Goal: Share content: Share content

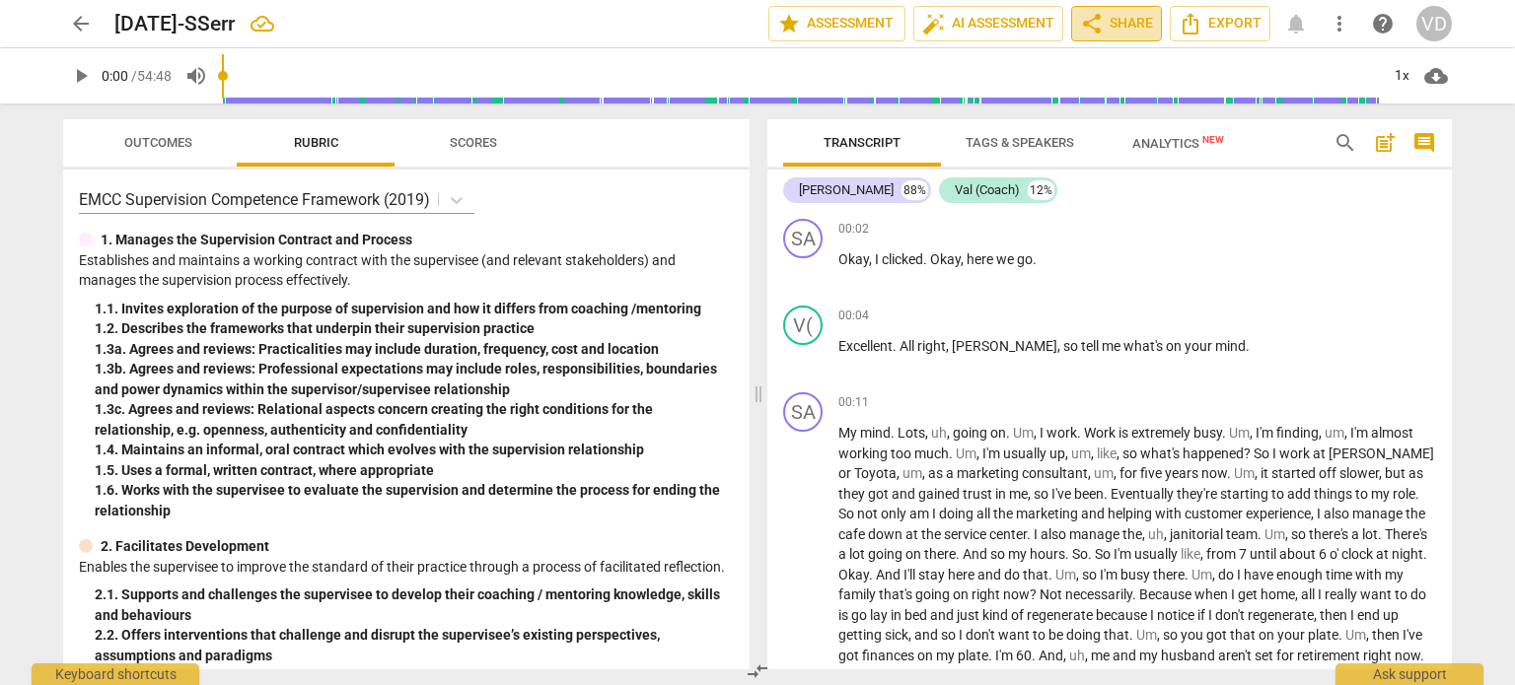
click at [1101, 19] on span "share" at bounding box center [1092, 24] width 24 height 24
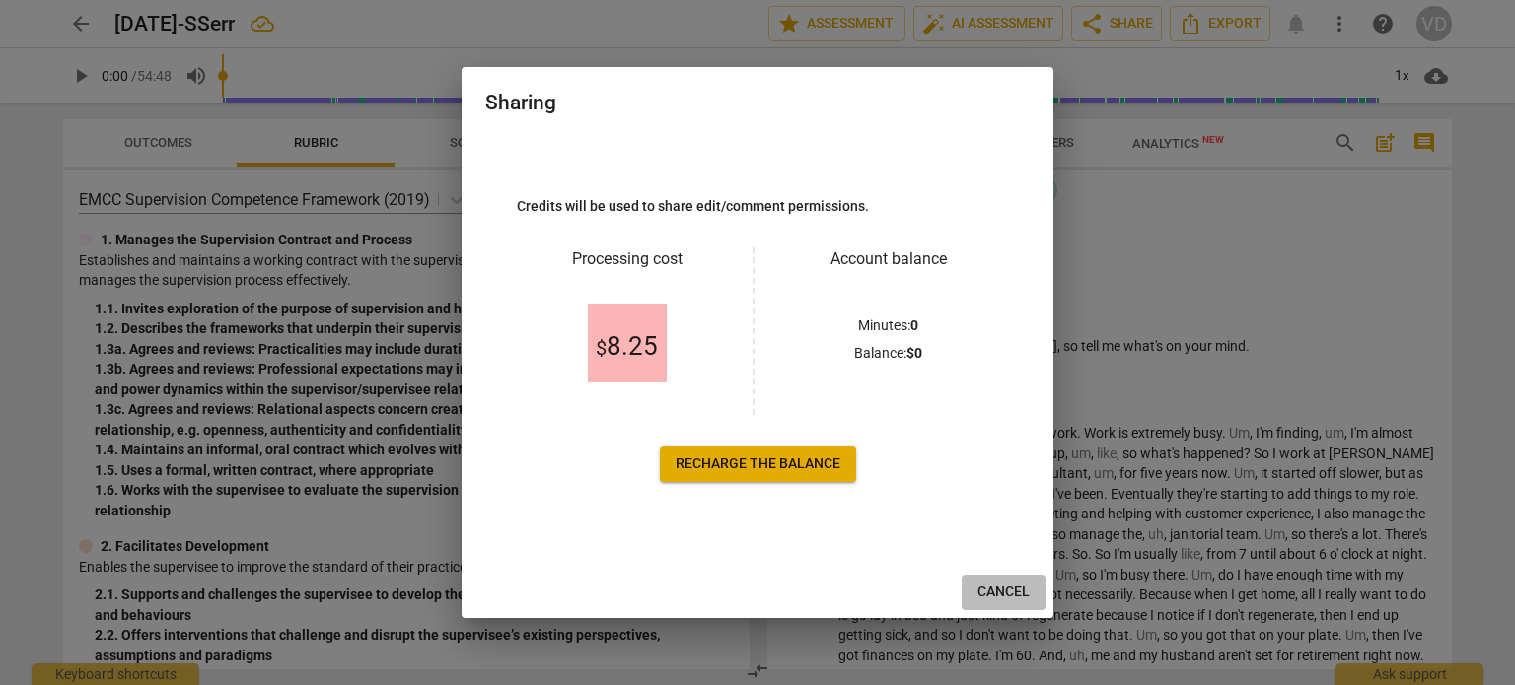
click at [1019, 593] on span "Cancel" at bounding box center [1003, 593] width 52 height 20
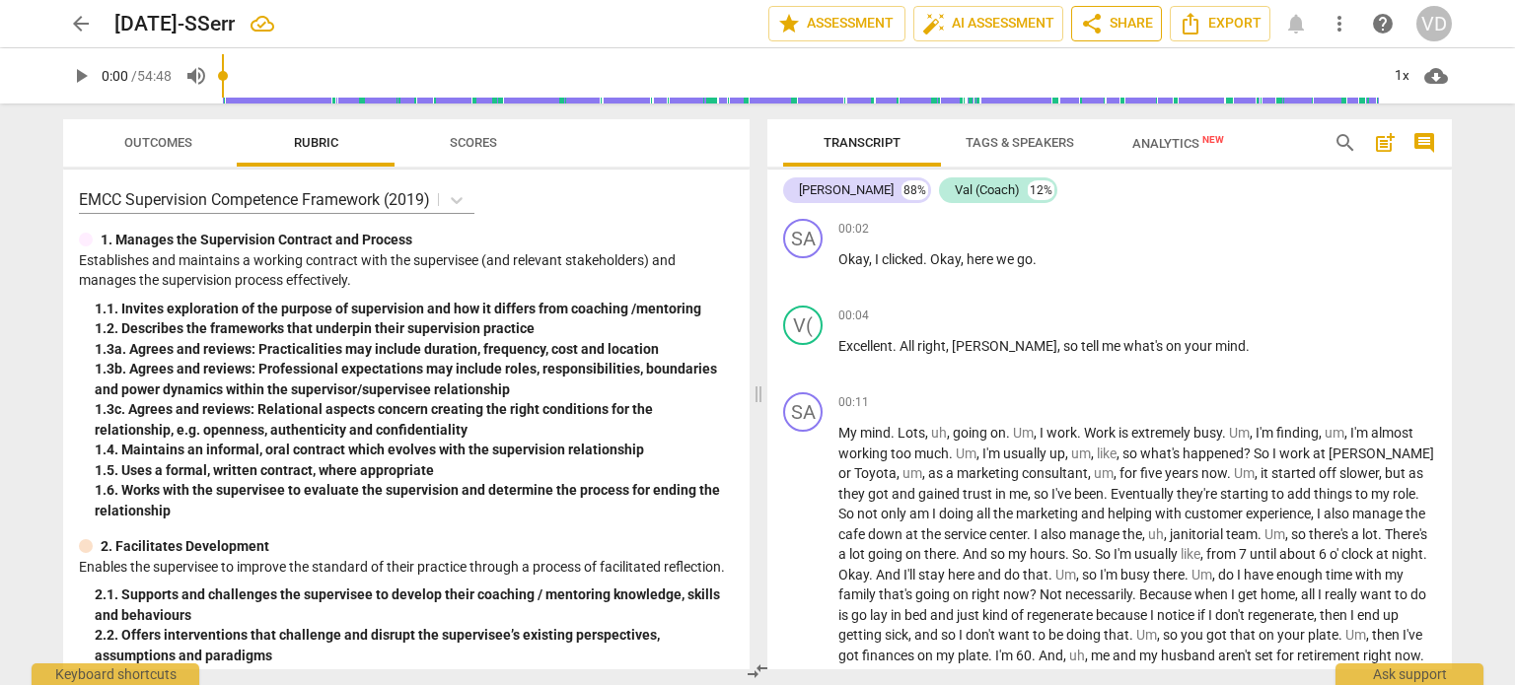
click at [1121, 22] on span "share Share" at bounding box center [1116, 24] width 73 height 24
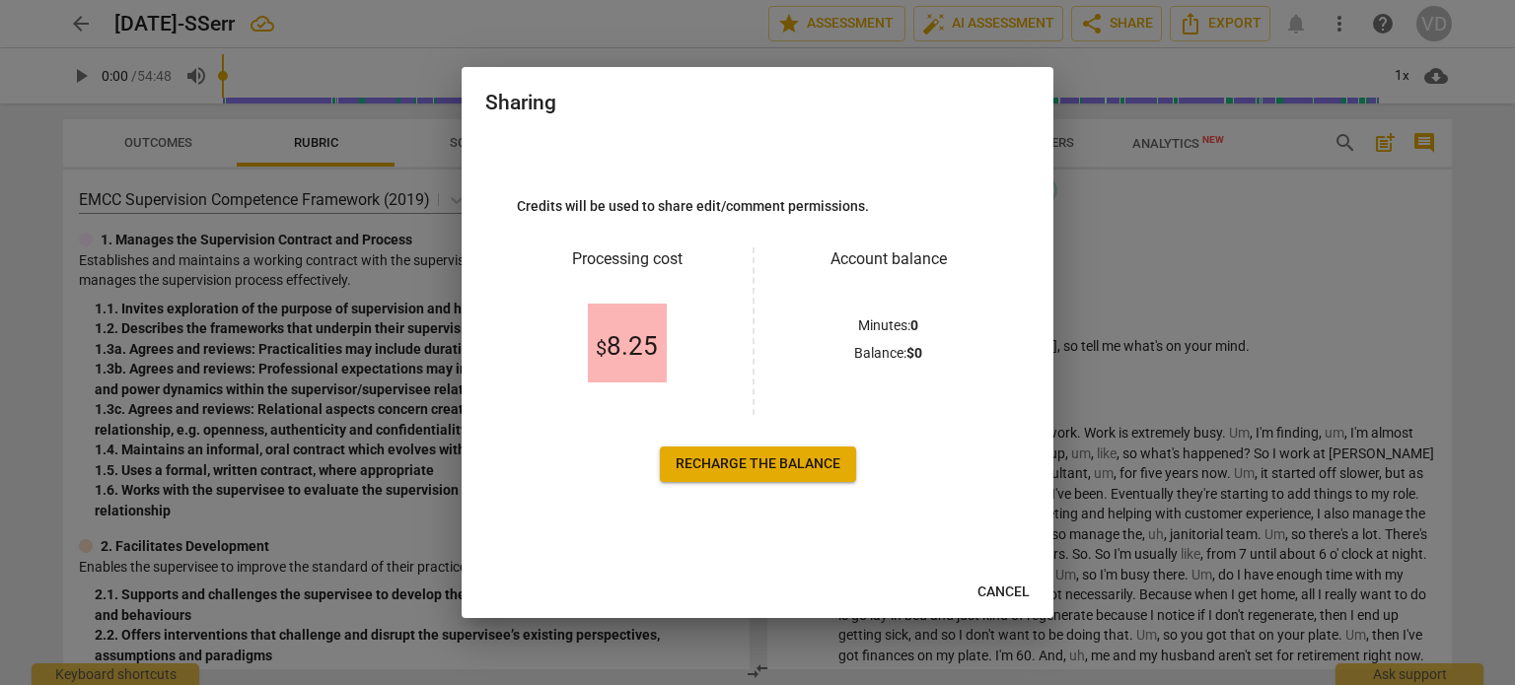
click at [757, 469] on span "Recharge the balance" at bounding box center [757, 465] width 165 height 20
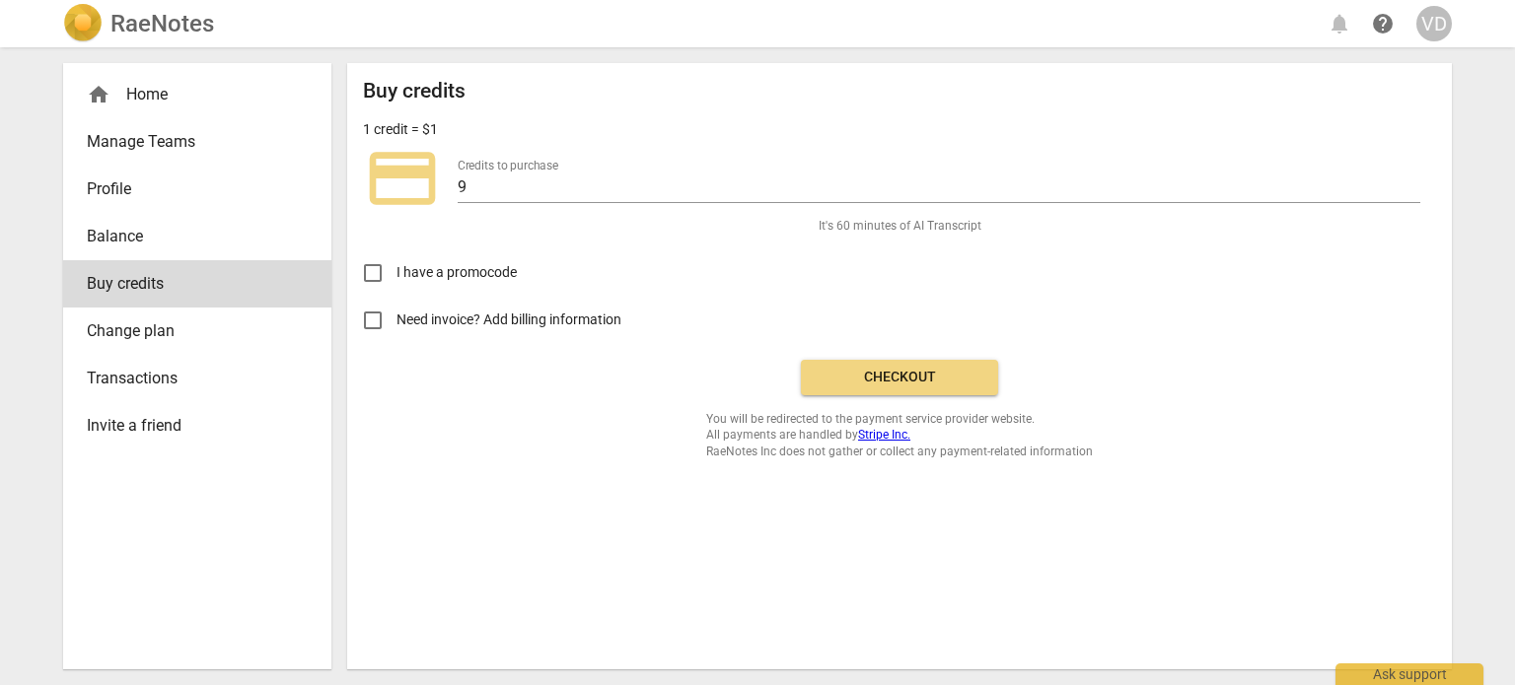
click at [895, 372] on span "Checkout" at bounding box center [899, 378] width 166 height 20
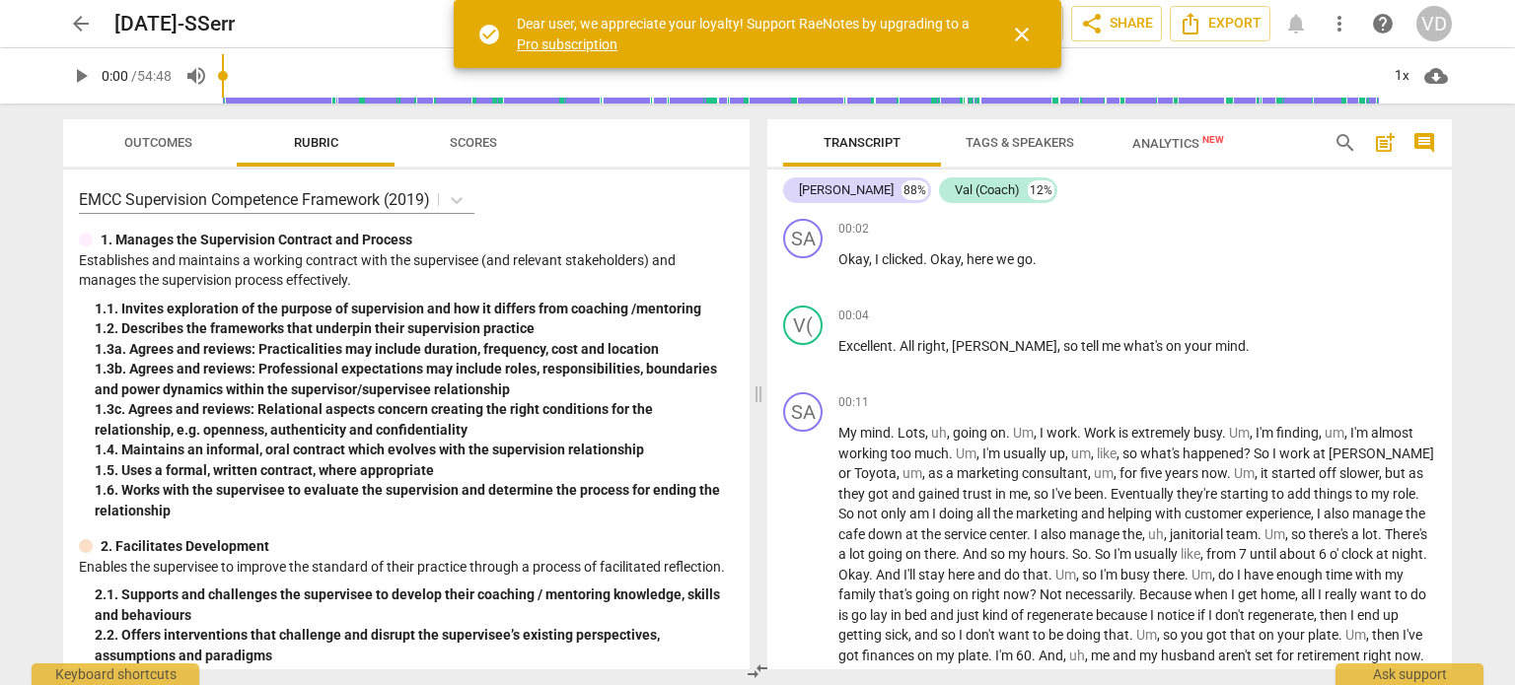
click at [1022, 34] on span "close" at bounding box center [1022, 35] width 24 height 24
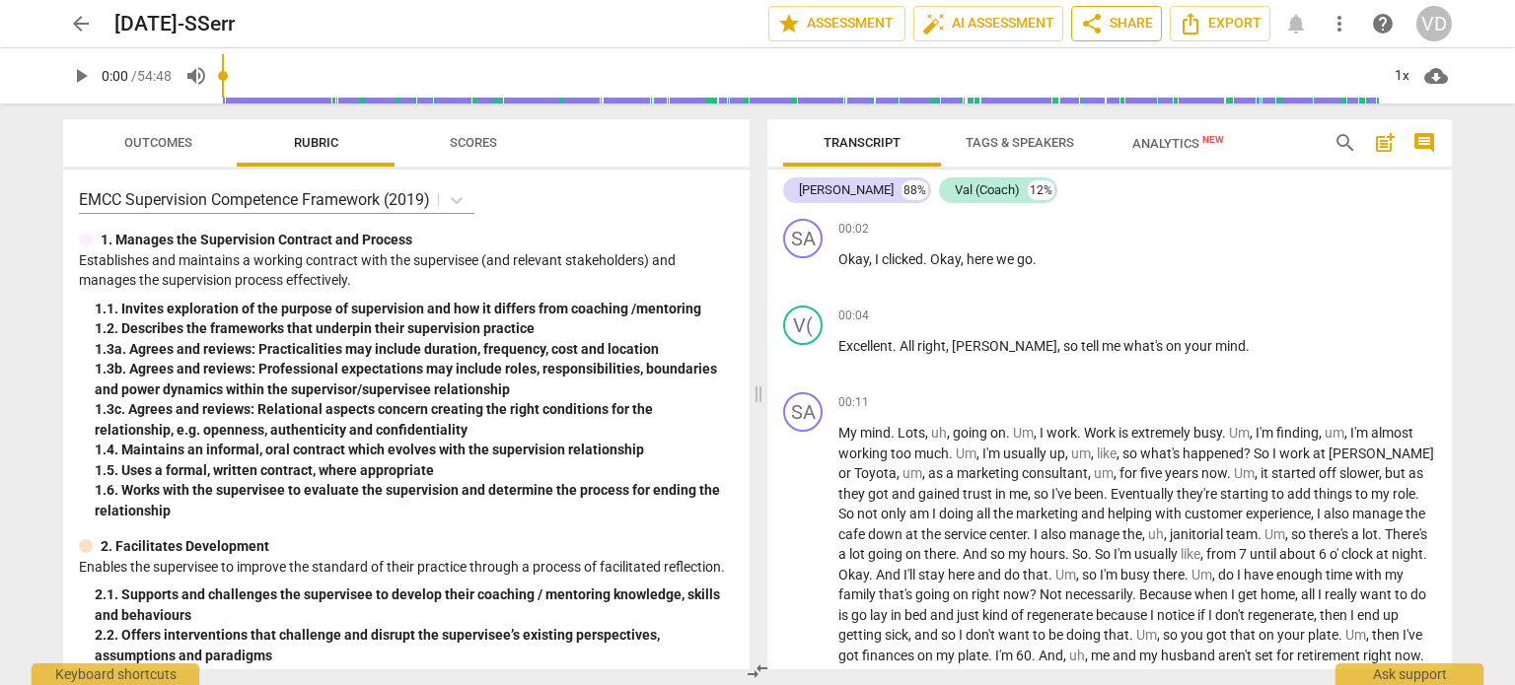
click at [1118, 29] on span "share Share" at bounding box center [1116, 24] width 73 height 24
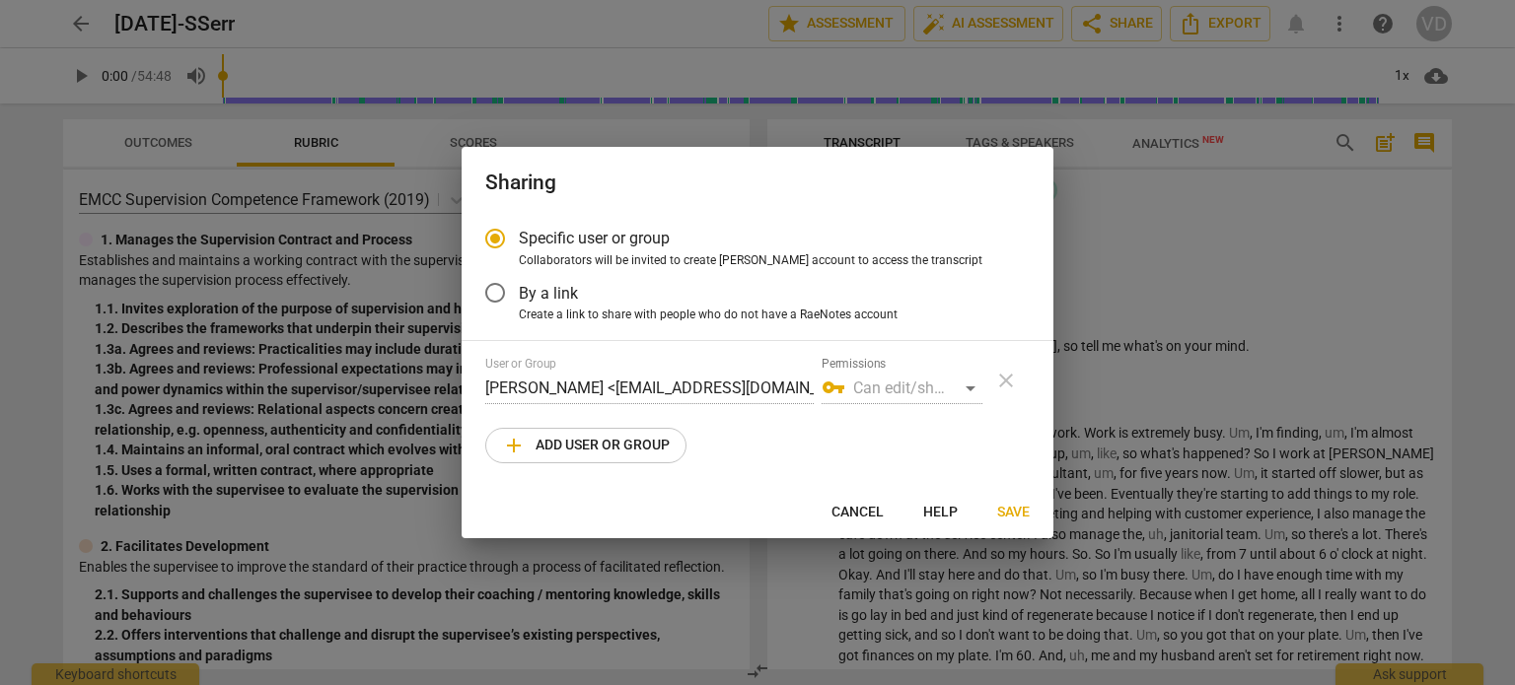
radio input "false"
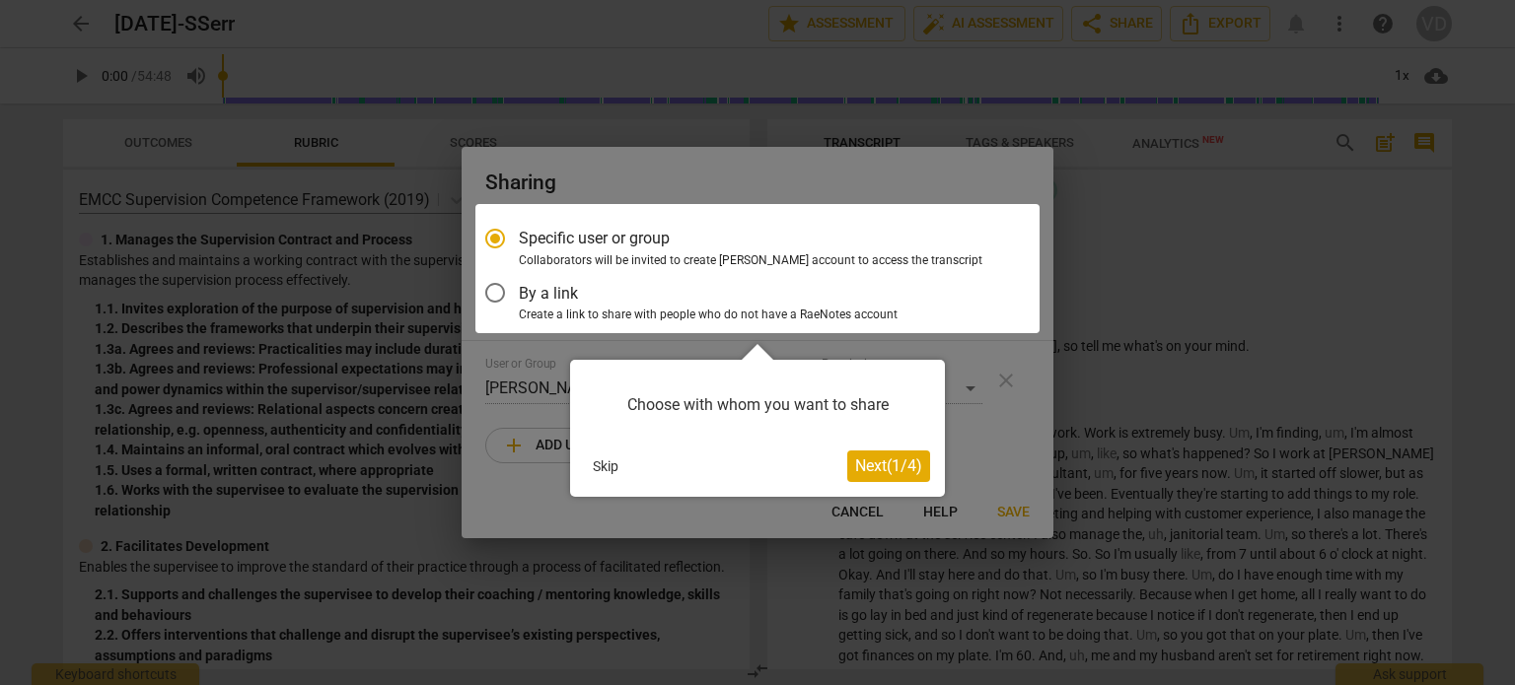
click at [492, 293] on div at bounding box center [757, 268] width 564 height 129
click at [496, 293] on div at bounding box center [757, 268] width 564 height 129
click at [887, 465] on span "Next ( 1 / 4 )" at bounding box center [888, 466] width 67 height 19
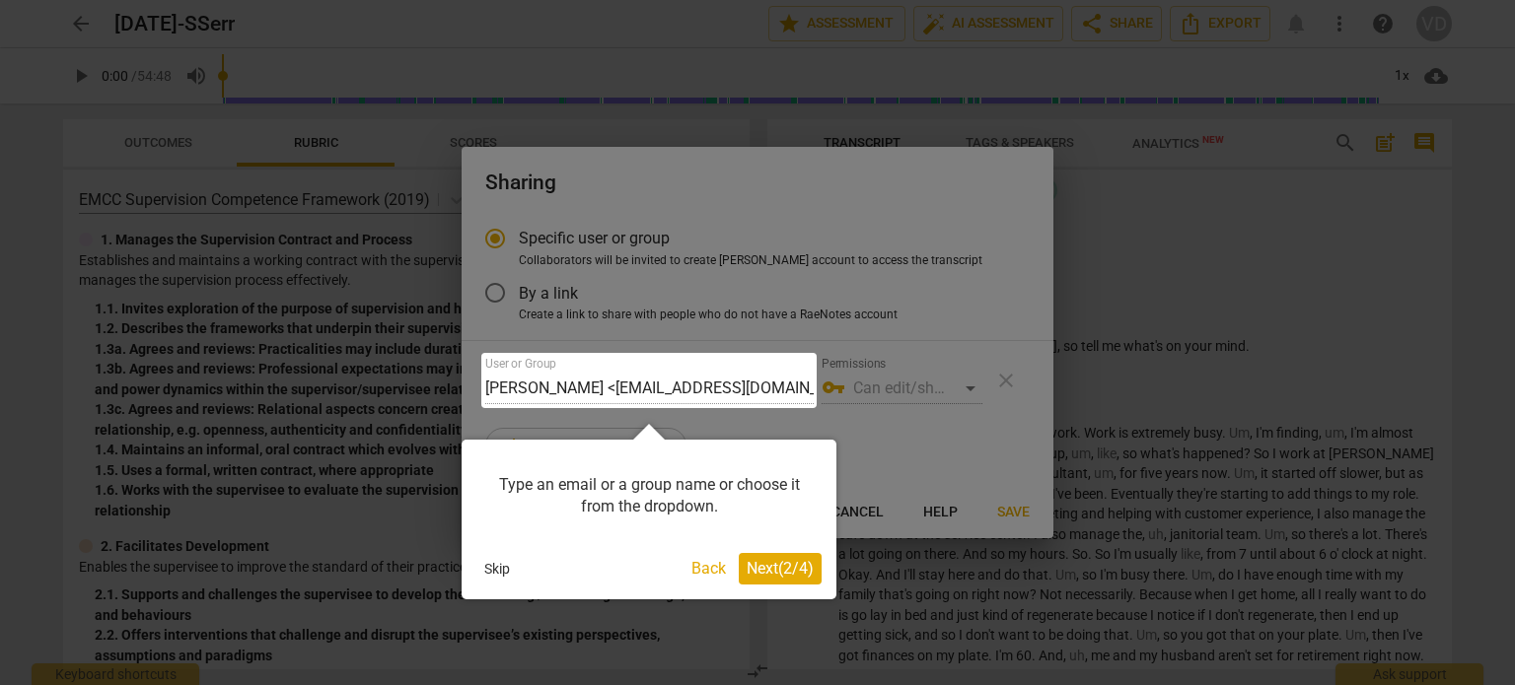
click at [786, 568] on span "Next ( 2 / 4 )" at bounding box center [779, 568] width 67 height 19
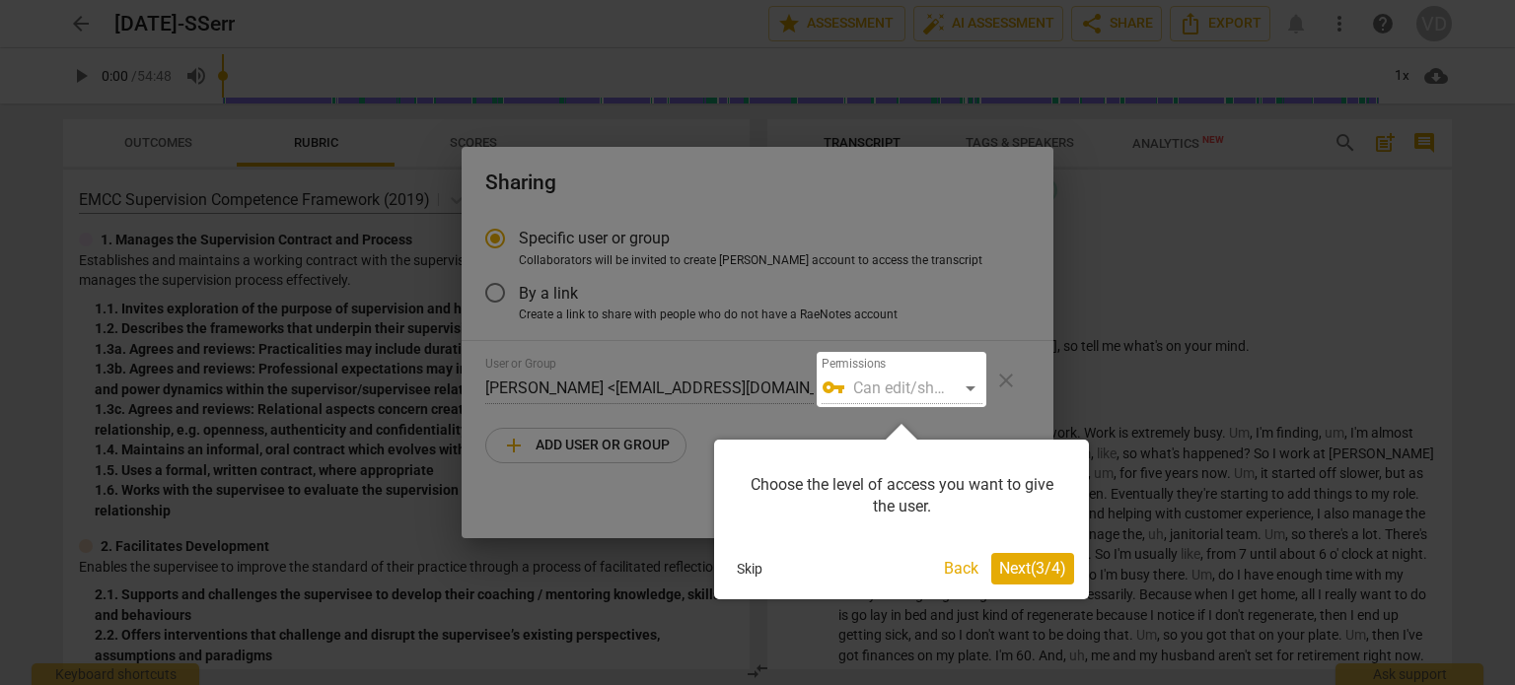
click at [1015, 569] on span "Next ( 3 / 4 )" at bounding box center [1032, 568] width 67 height 19
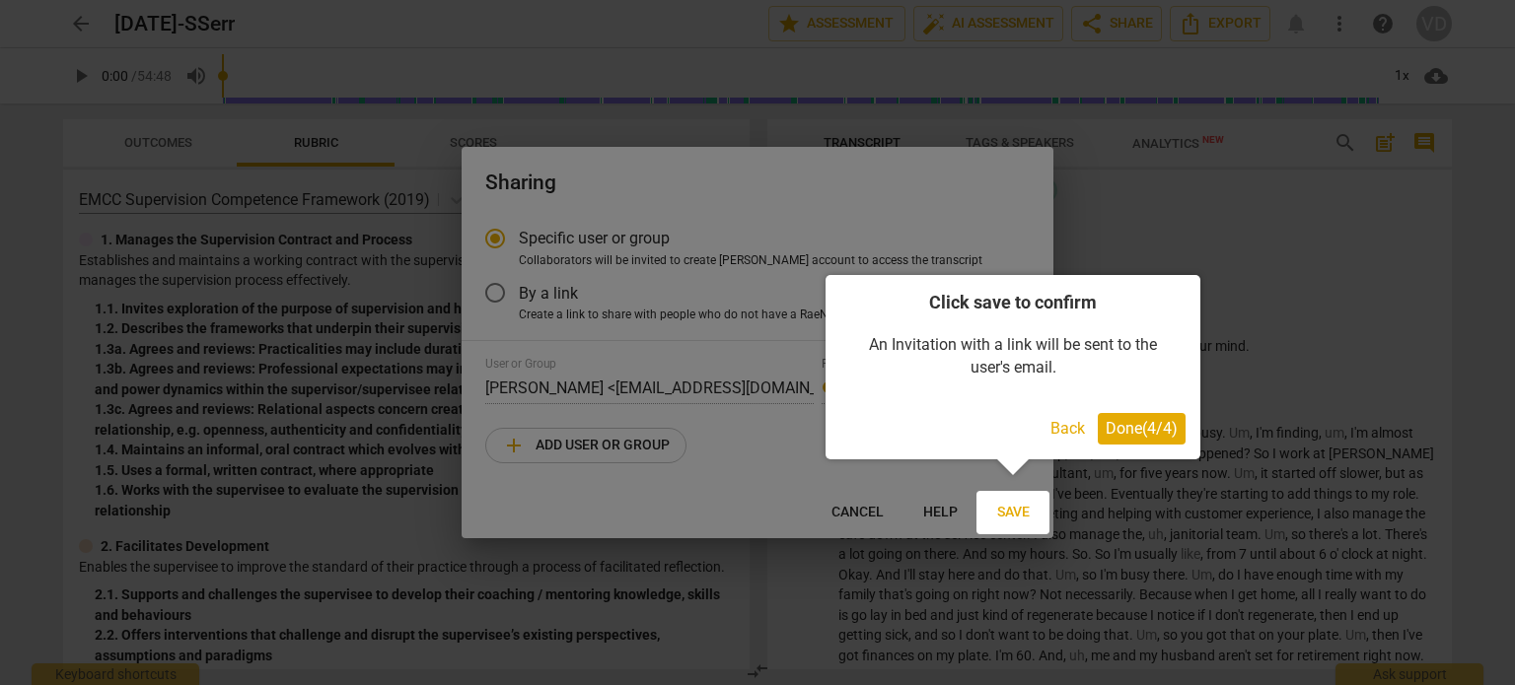
click at [1131, 425] on span "Done ( 4 / 4 )" at bounding box center [1141, 428] width 72 height 19
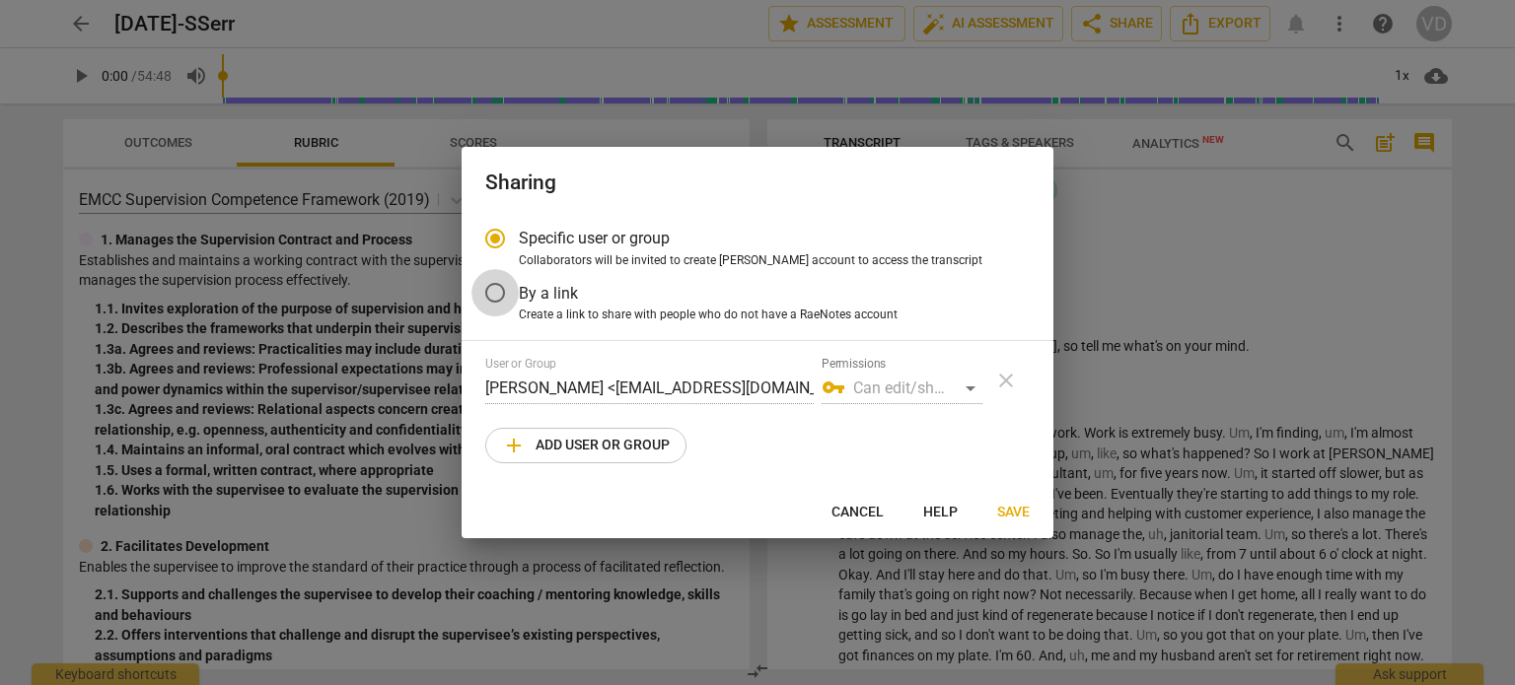
click at [493, 293] on input "By a link" at bounding box center [494, 292] width 47 height 47
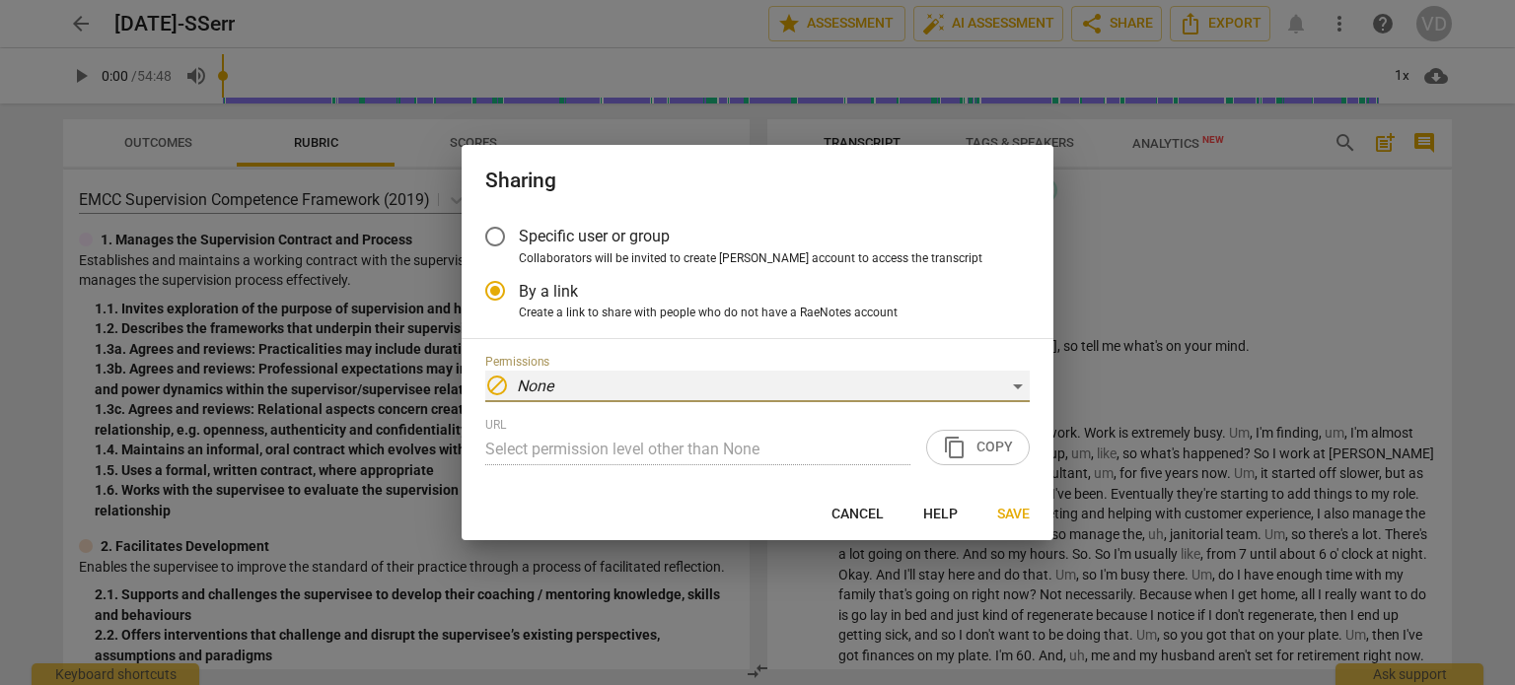
click at [613, 391] on div "block None" at bounding box center [757, 387] width 544 height 32
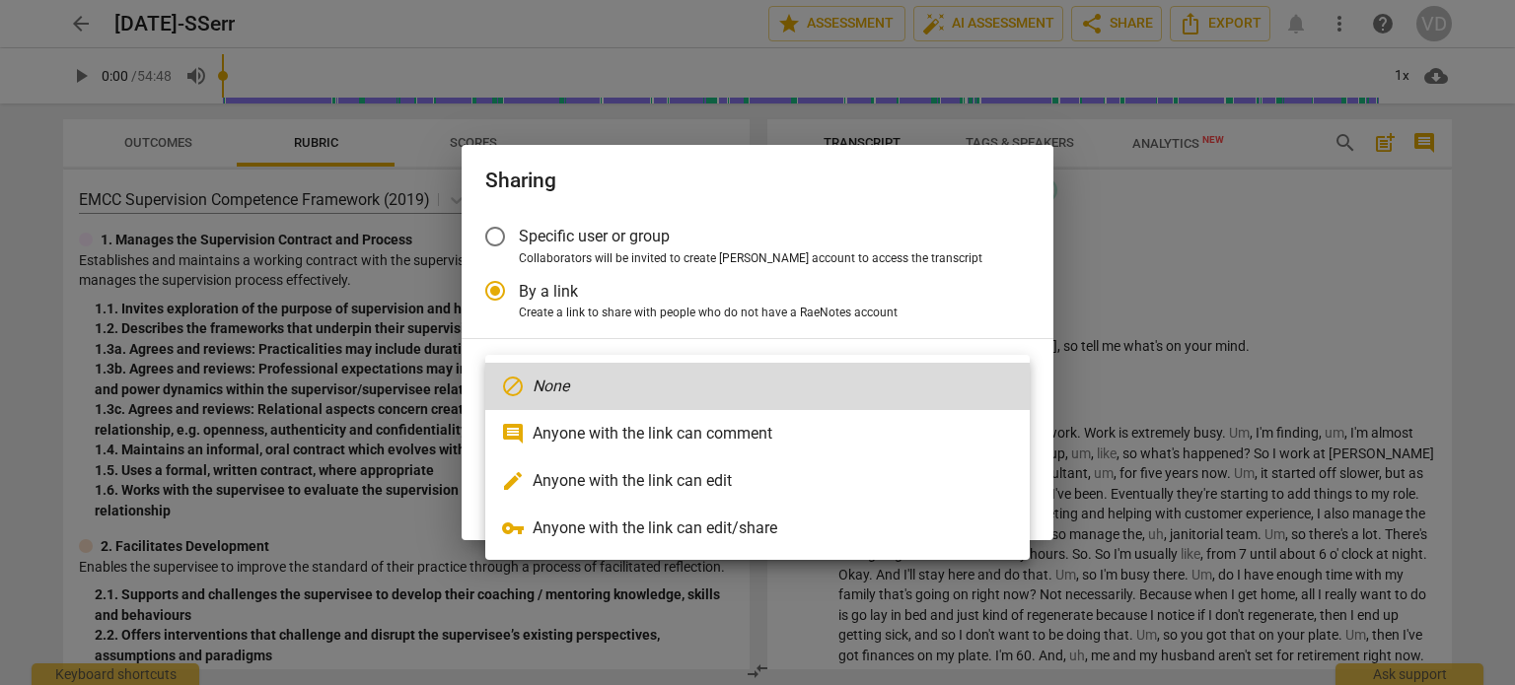
click at [655, 526] on li "vpn_key Anyone with the link can edit/share" at bounding box center [757, 528] width 544 height 47
radio input "false"
type input "[URL][DOMAIN_NAME]"
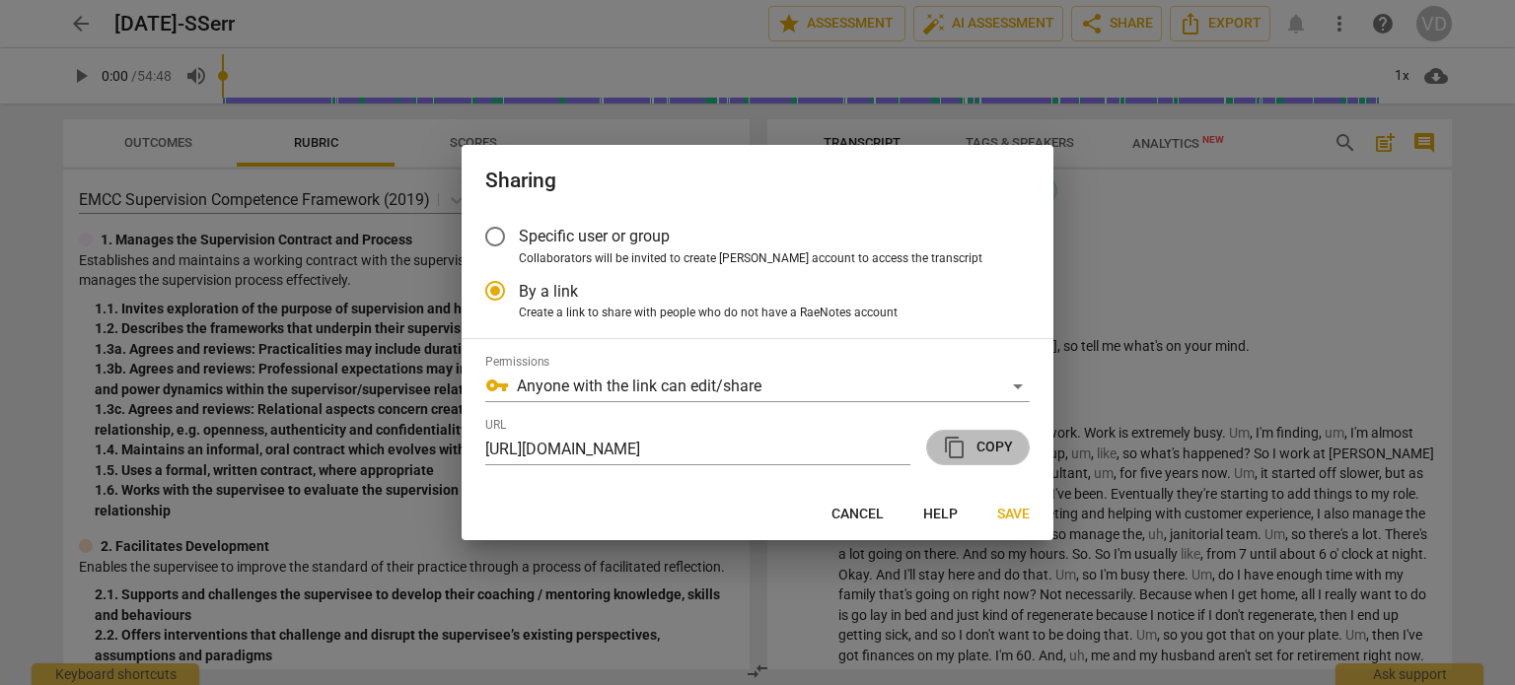
click at [971, 449] on span "content_copy Copy" at bounding box center [978, 448] width 70 height 24
click at [988, 452] on span "content_copy Copy" at bounding box center [978, 448] width 70 height 24
click at [1004, 511] on span "Save" at bounding box center [1013, 515] width 33 height 20
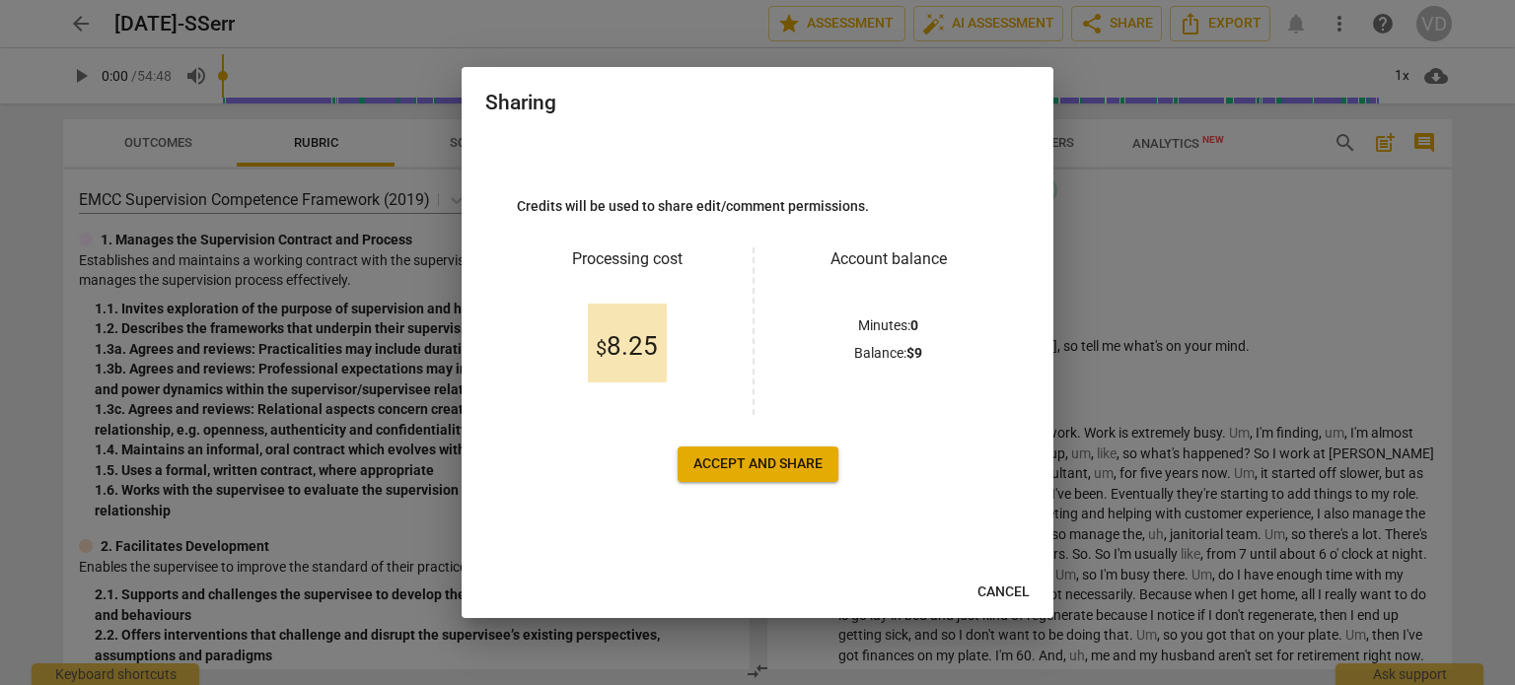
click at [1014, 591] on span "Cancel" at bounding box center [1003, 593] width 52 height 20
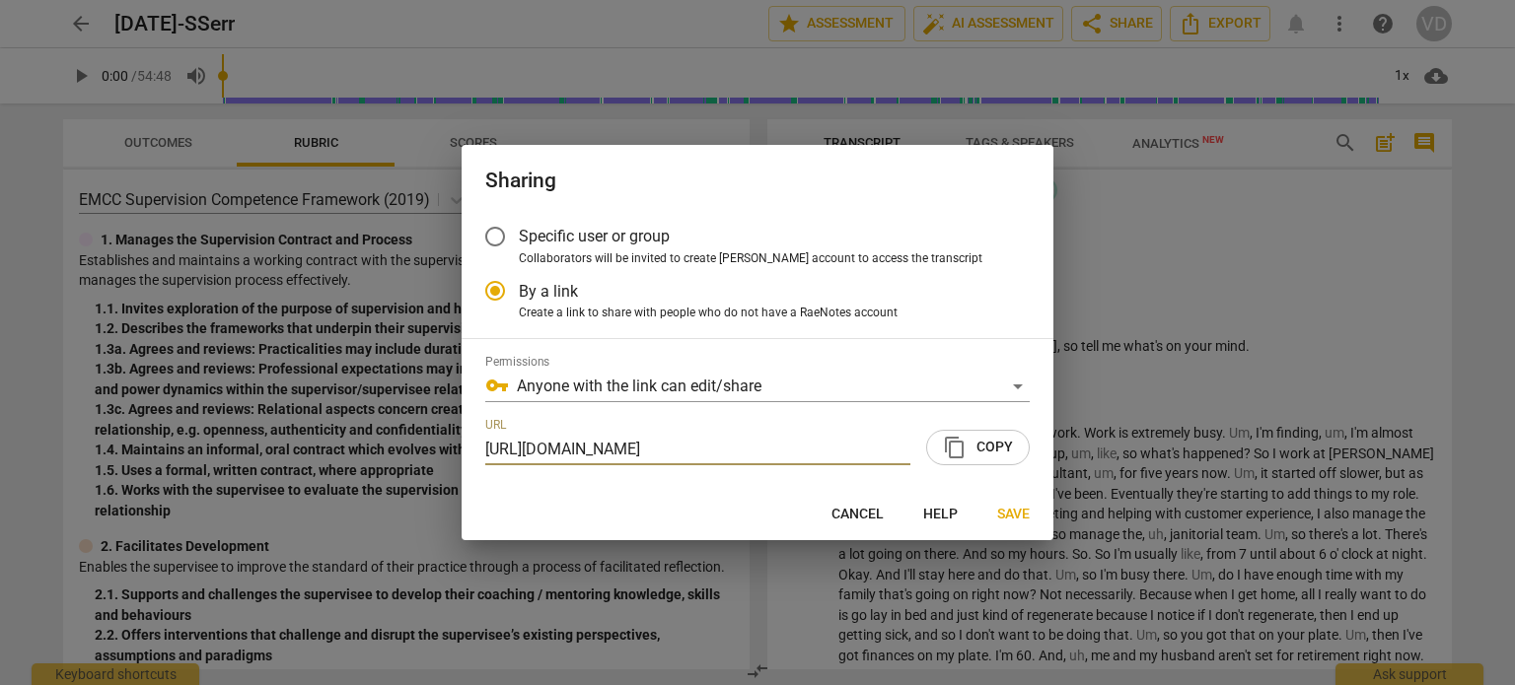
scroll to position [0, 185]
click at [936, 510] on span "Help" at bounding box center [940, 515] width 35 height 20
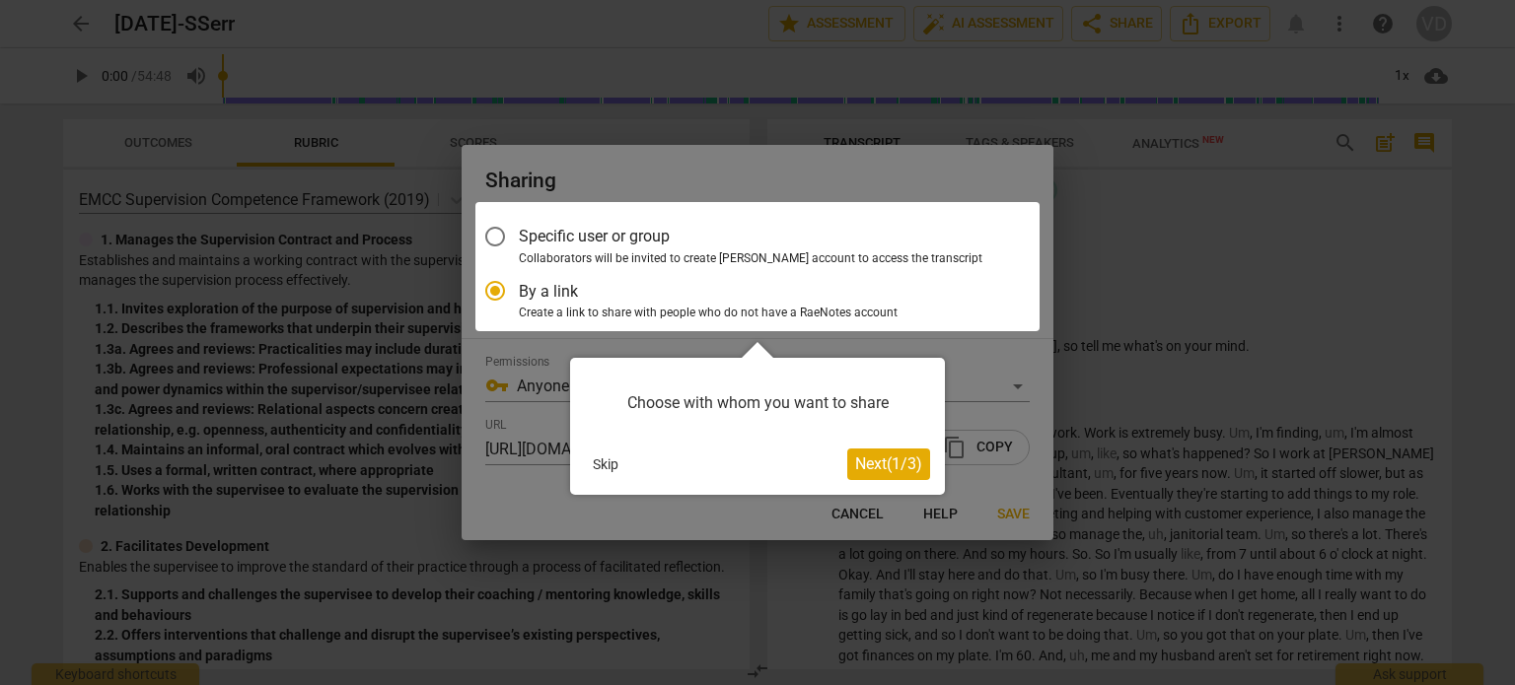
click at [871, 466] on span "Next ( 1 / 3 )" at bounding box center [888, 464] width 67 height 19
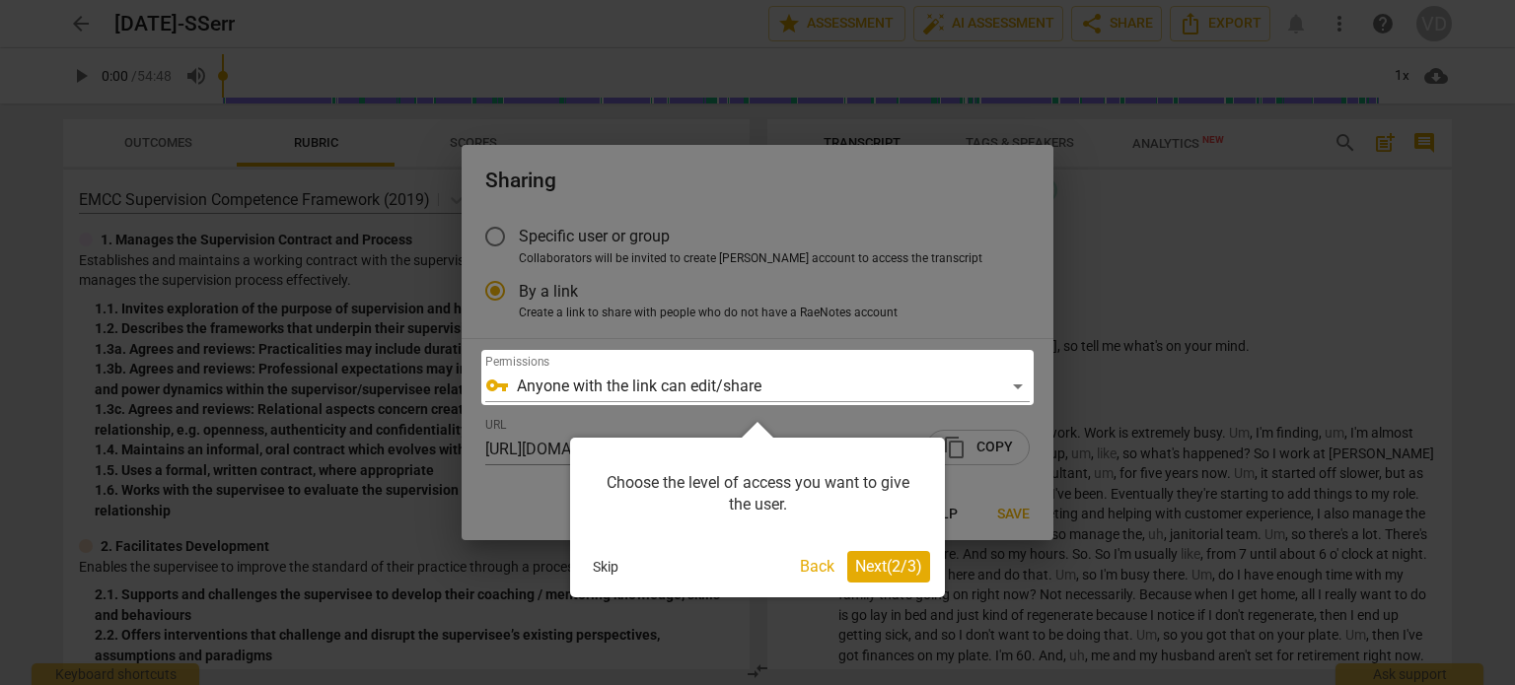
click at [878, 565] on span "Next ( 2 / 3 )" at bounding box center [888, 566] width 67 height 19
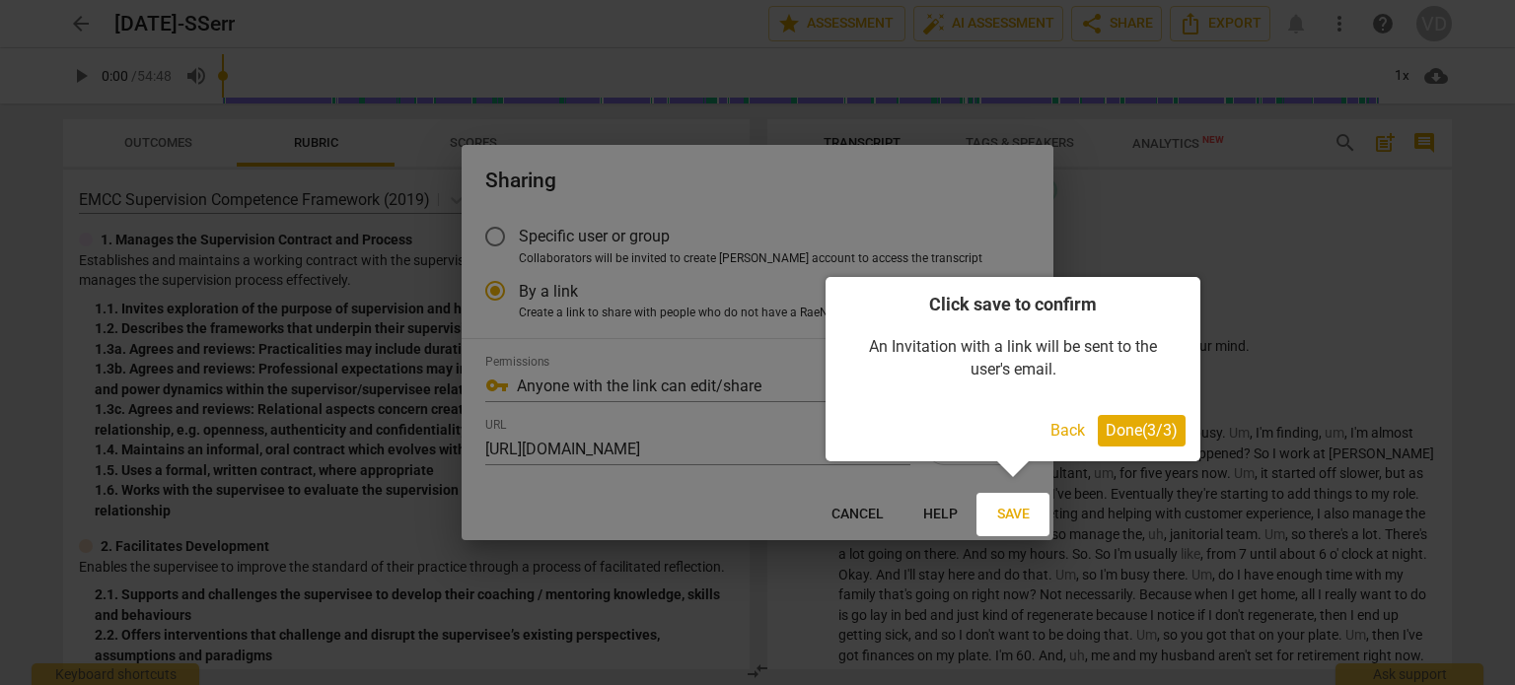
click at [1108, 424] on span "Done ( 3 / 3 )" at bounding box center [1141, 430] width 72 height 19
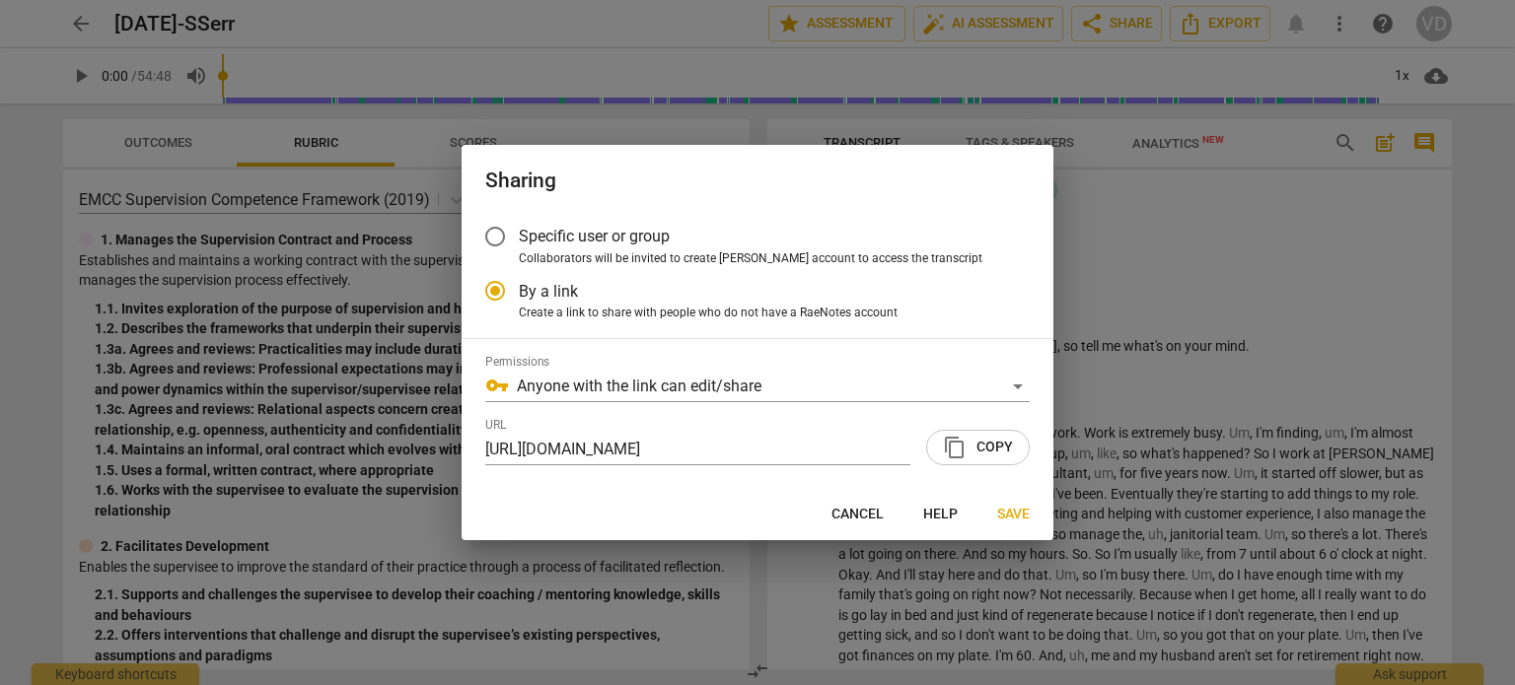
click at [1227, 292] on div at bounding box center [757, 342] width 1515 height 685
radio input "false"
